Goal: Answer question/provide support

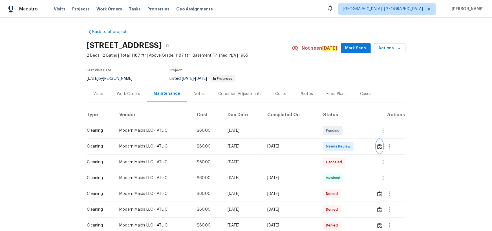
click at [378, 144] on img "button" at bounding box center [379, 146] width 5 height 5
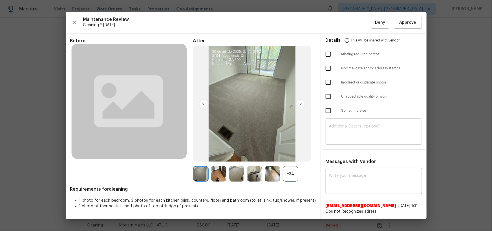
click at [378, 137] on div "​" at bounding box center [374, 132] width 96 height 25
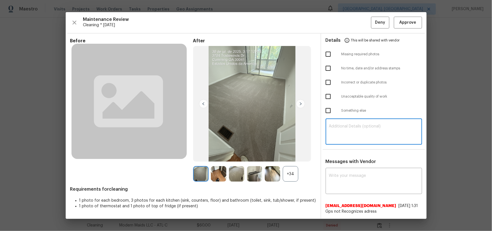
paste textarea "Maintenance Audit Team: Hello! Unfortunately, this cleaning visit completed on …"
type textarea "Maintenance Audit Team: Hello! Unfortunately, this cleaning visit completed on …"
click at [359, 169] on div "x ​" at bounding box center [374, 181] width 96 height 25
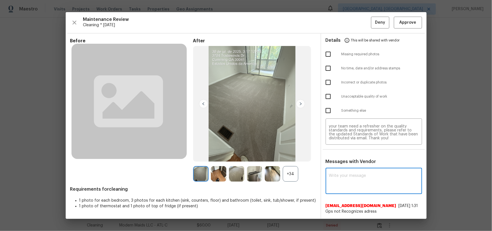
paste textarea "Maintenance Audit Team: Hello! Unfortunately, this cleaning visit completed on …"
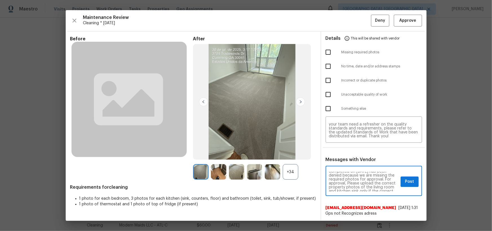
scroll to position [20, 0]
type textarea "Maintenance Audit Team: Hello! Unfortunately, this cleaning visit completed on …"
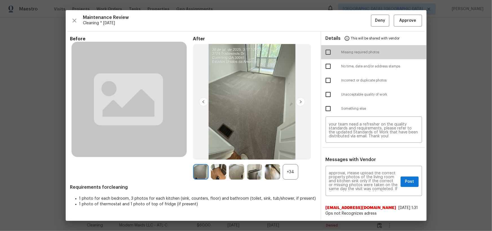
click at [322, 46] on input "checkbox" at bounding box center [328, 52] width 12 height 12
checkbox input "true"
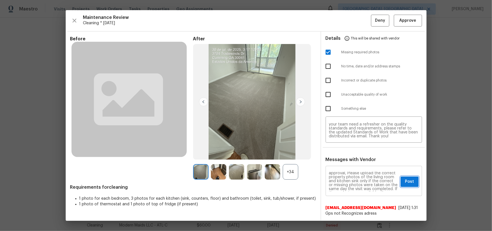
click at [401, 181] on button "Post" at bounding box center [410, 181] width 18 height 10
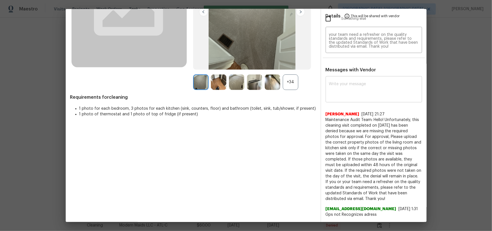
scroll to position [0, 0]
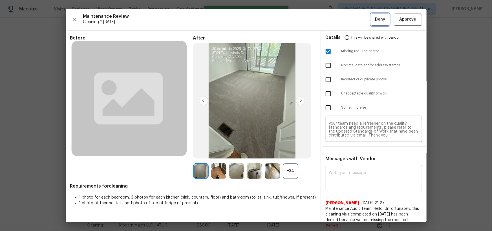
drag, startPoint x: 375, startPoint y: 21, endPoint x: 375, endPoint y: 24, distance: 3.1
click at [375, 21] on span "Deny" at bounding box center [380, 19] width 10 height 7
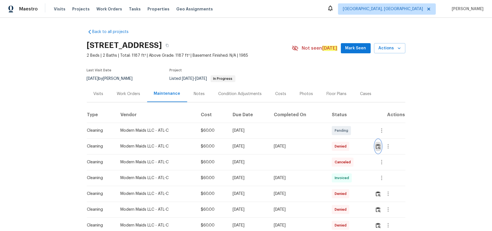
click at [379, 146] on img "button" at bounding box center [378, 146] width 5 height 5
